Goal: Feedback & Contribution: Submit feedback/report problem

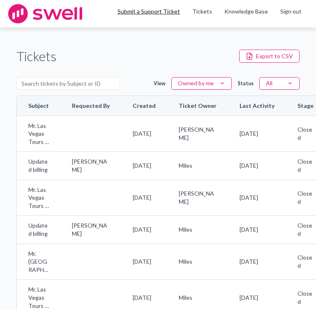
click at [133, 8] on link "Submit a Support Ticket" at bounding box center [148, 11] width 62 height 7
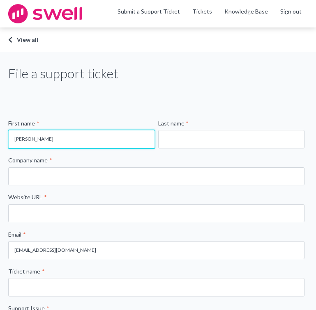
type input "[PERSON_NAME]"
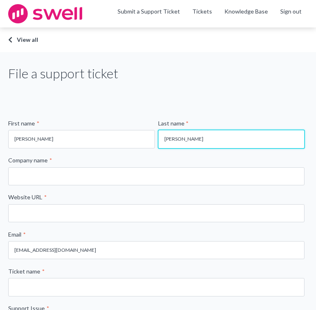
type input "[PERSON_NAME]"
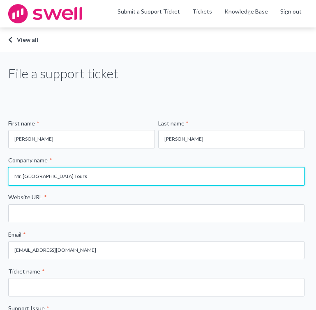
type input "Mr. [GEOGRAPHIC_DATA] Tours"
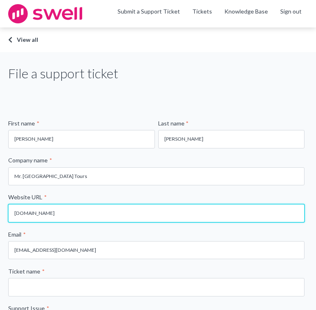
type input "[DOMAIN_NAME]"
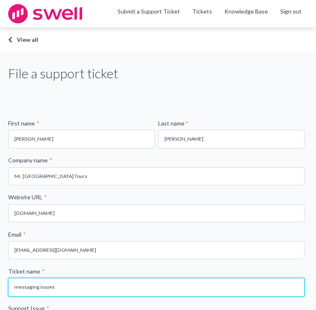
type input "messaging issues"
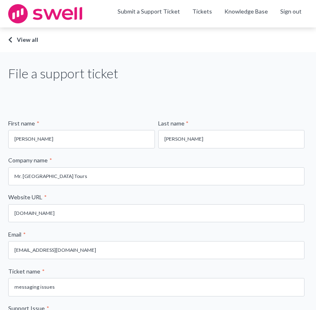
scroll to position [176, 0]
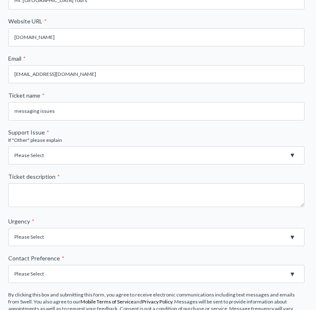
select select "Messages Not Sending"
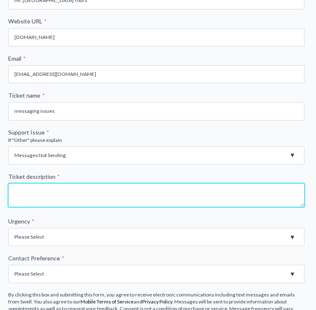
click at [42, 191] on textarea "Ticket description *" at bounding box center [156, 195] width 296 height 24
click at [17, 192] on textarea "I loaded a CSV file" at bounding box center [156, 195] width 296 height 24
click at [62, 193] on textarea "I uploaded a CSV file" at bounding box center [156, 195] width 296 height 24
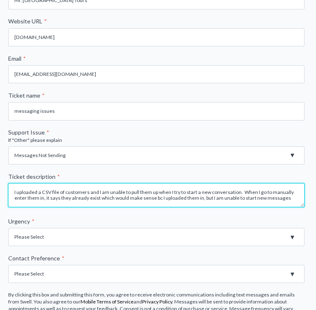
type textarea "I uploaded a CSV file of customers and I am unable to pull them up when I try t…"
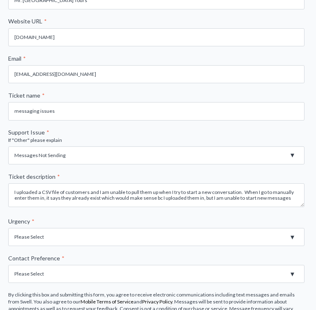
select select "High - Outage - Issue is critically impacting or preventing use of essential pr…"
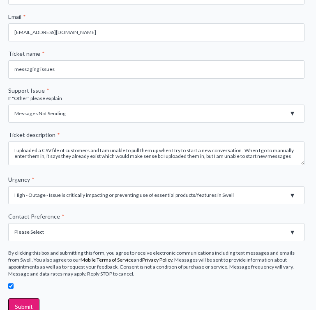
scroll to position [219, 0]
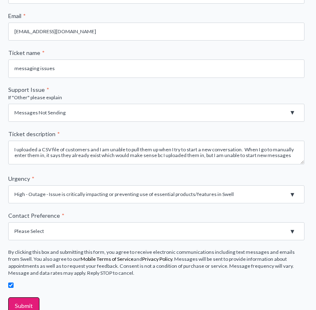
select select "Email"
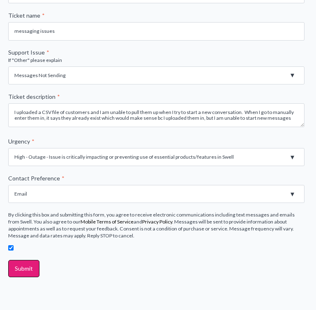
scroll to position [257, 0]
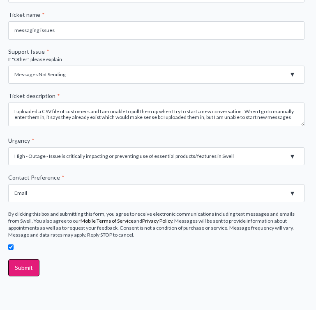
click at [6, 268] on div "File a support ticket First name * [PERSON_NAME] Last name * [PERSON_NAME] Comp…" at bounding box center [158, 56] width 316 height 523
click at [24, 267] on input "Submit" at bounding box center [23, 267] width 31 height 17
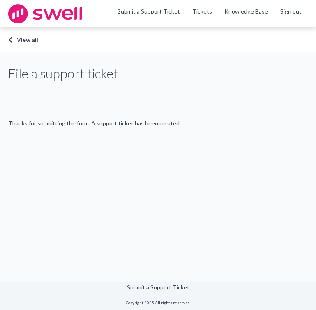
scroll to position [0, 0]
